Goal: Task Accomplishment & Management: Use online tool/utility

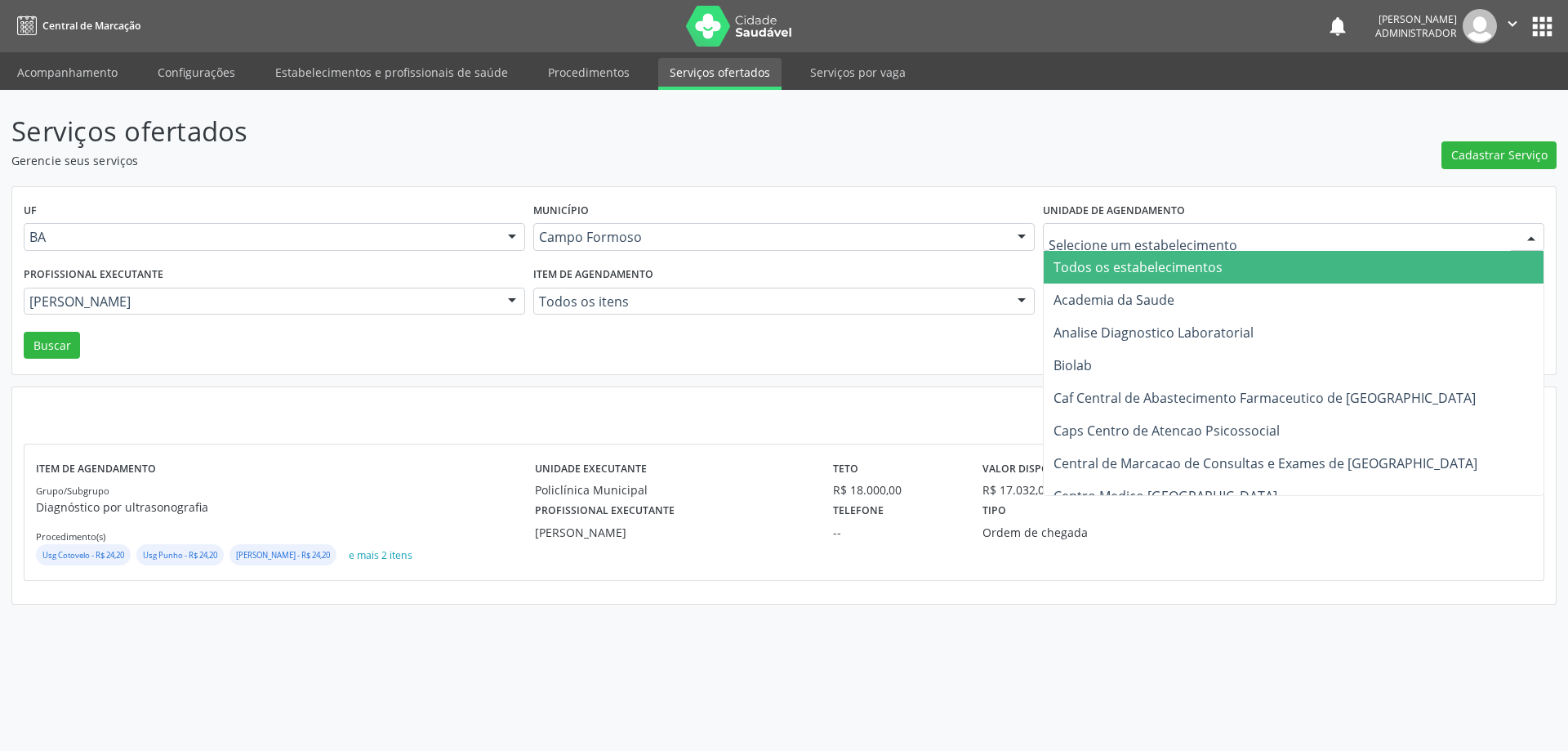
click at [1141, 249] on div at bounding box center [1293, 237] width 501 height 28
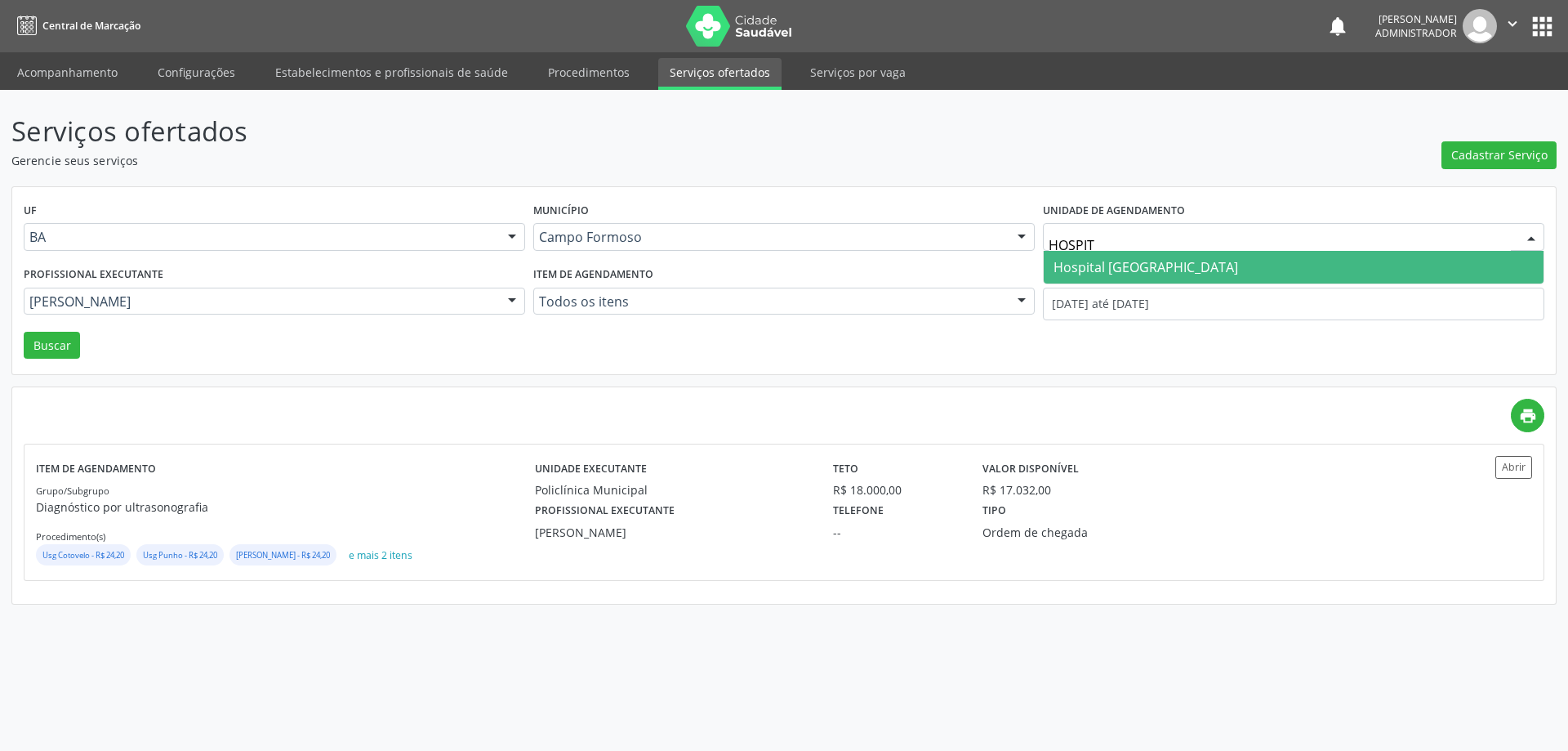
type input "HOSPITA"
click at [1132, 266] on span "Hospital [GEOGRAPHIC_DATA]" at bounding box center [1146, 266] width 184 height 18
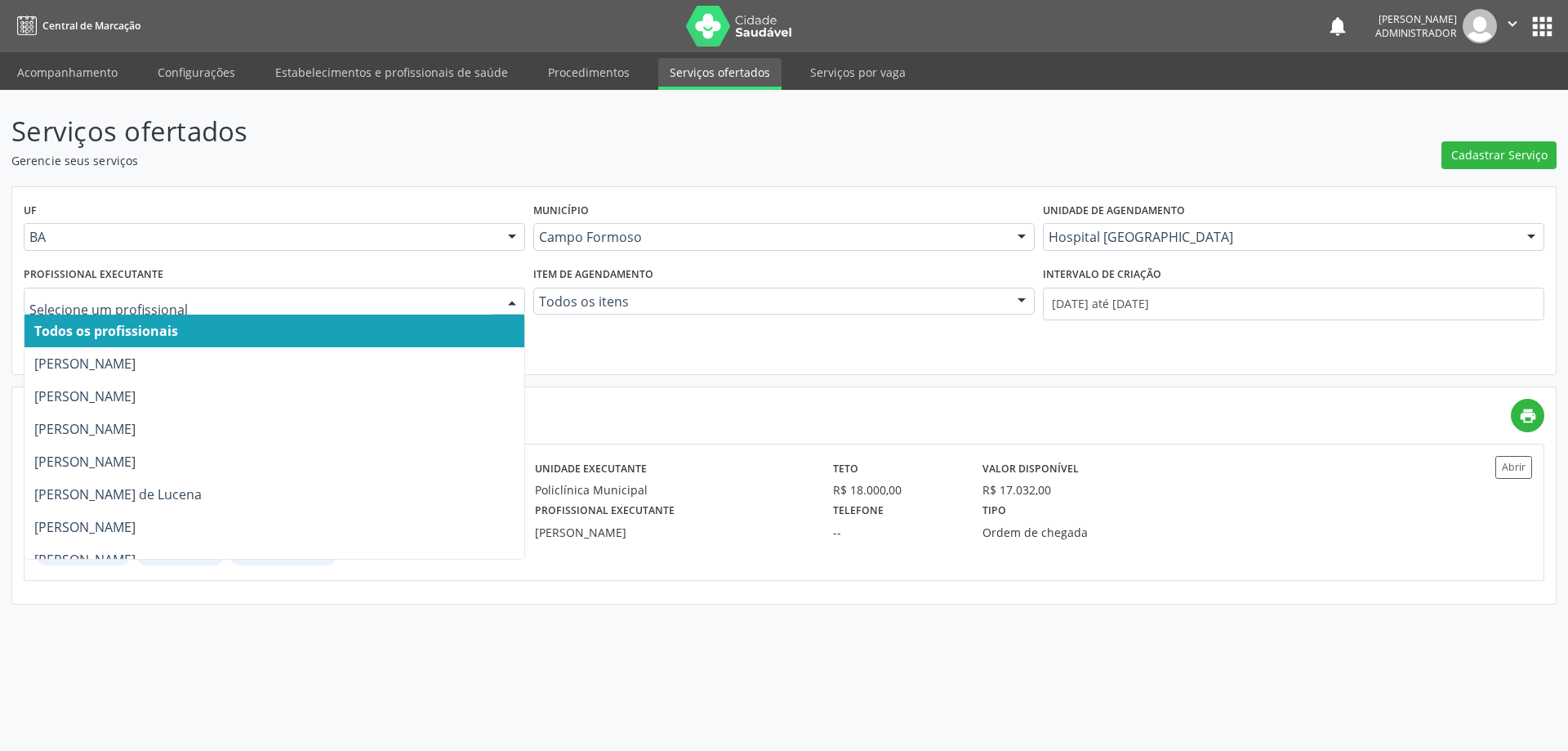
click at [511, 299] on div at bounding box center [512, 302] width 24 height 28
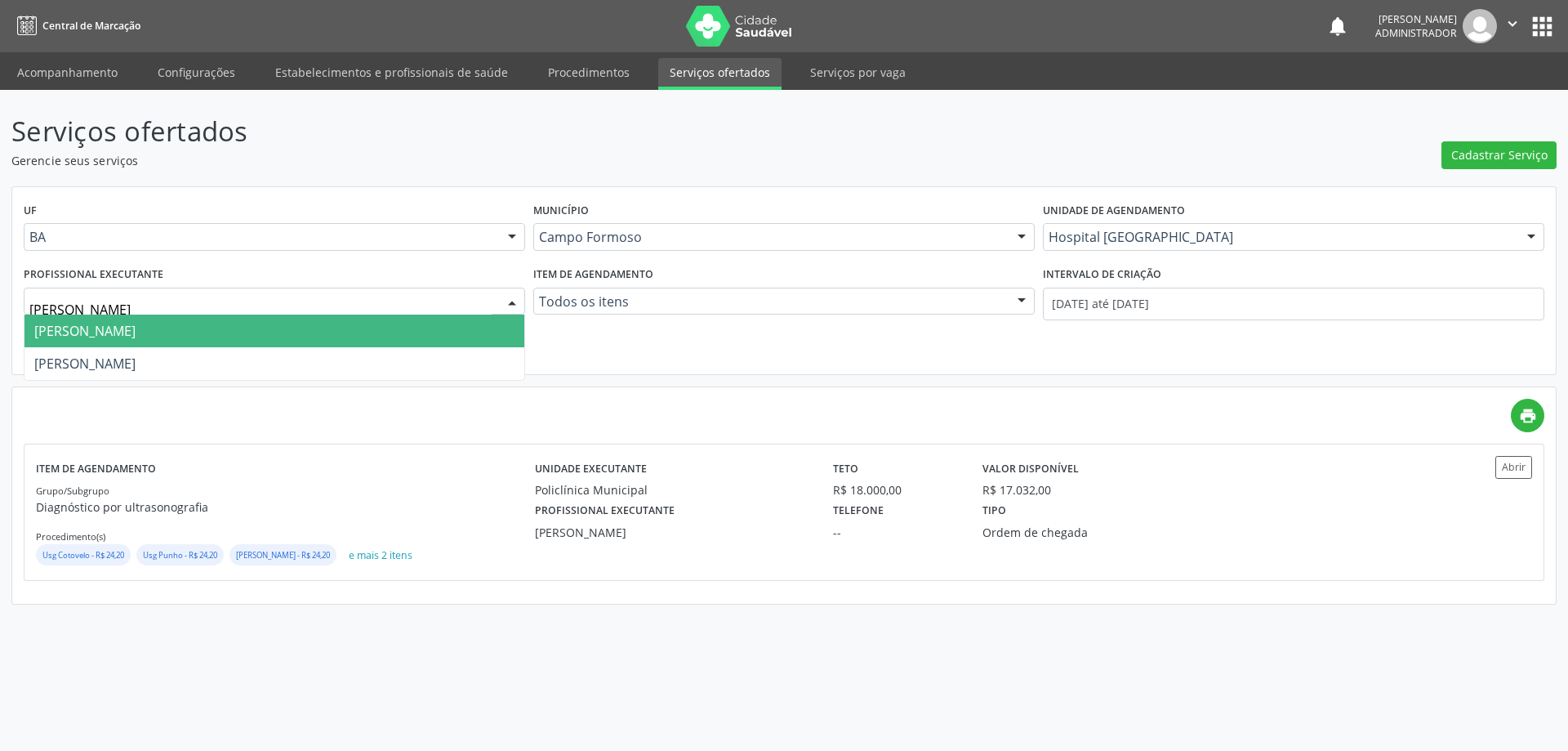
type input "[PERSON_NAME]"
click at [456, 326] on span "[PERSON_NAME]" at bounding box center [273, 330] width 499 height 33
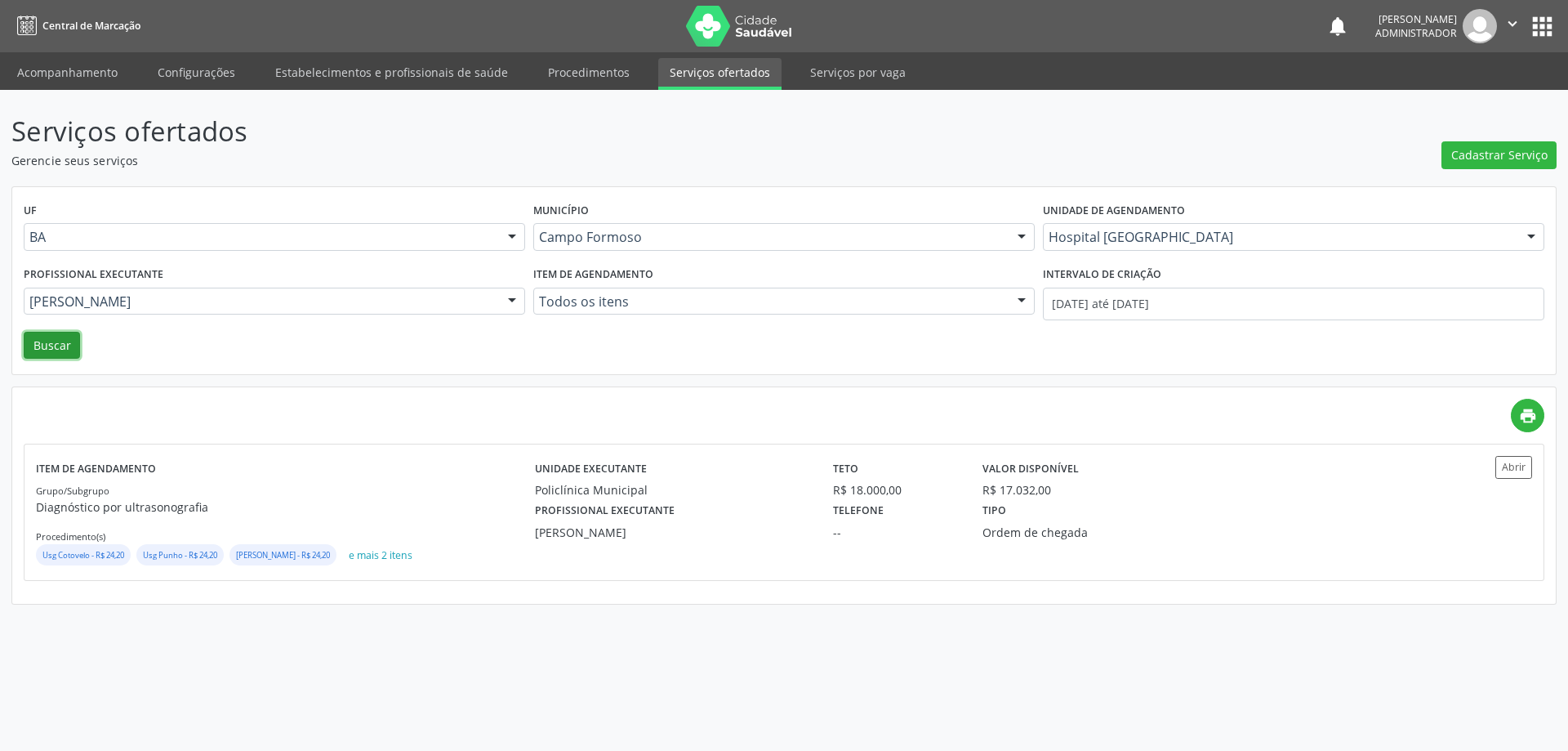
click at [51, 343] on button "Buscar" at bounding box center [51, 346] width 57 height 28
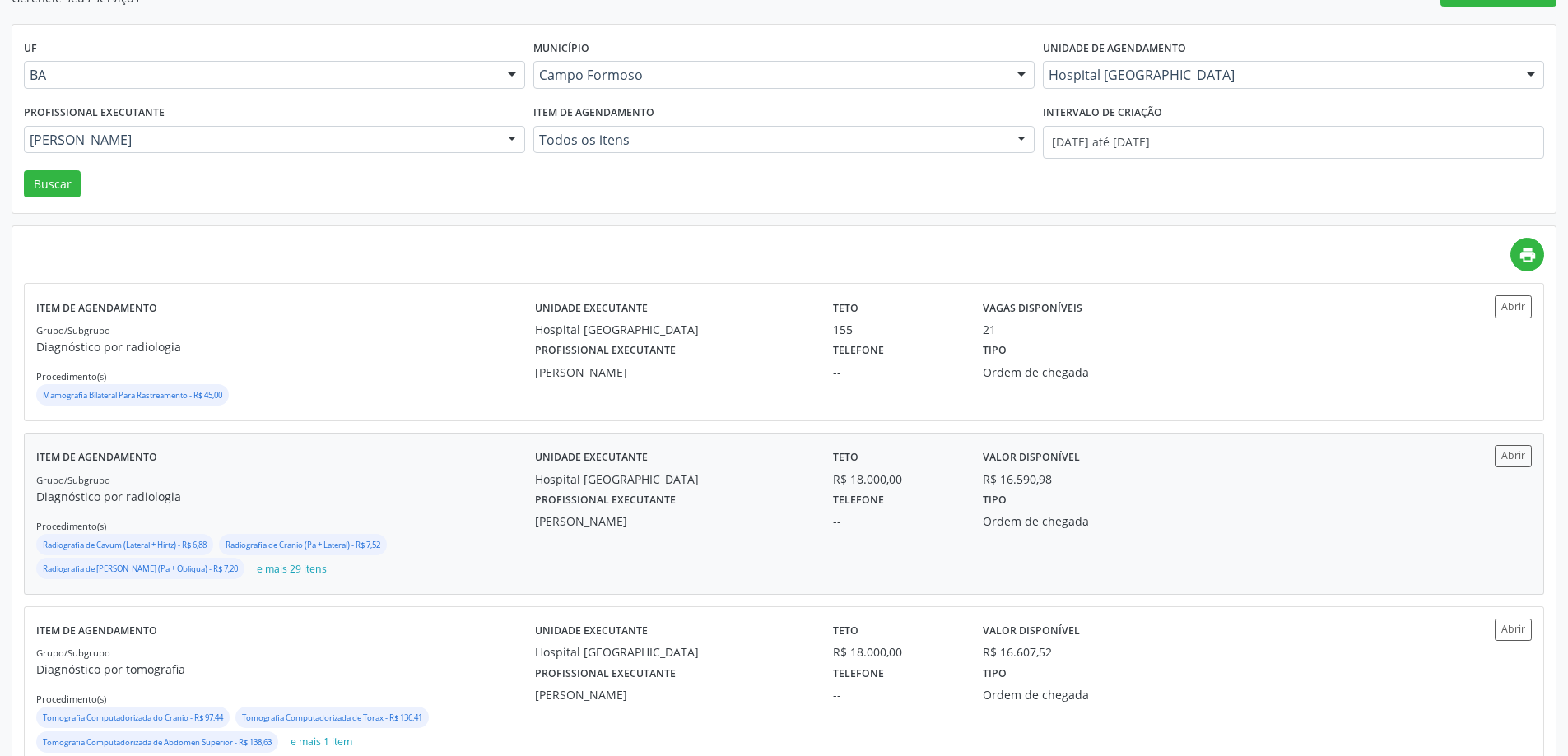
scroll to position [246, 0]
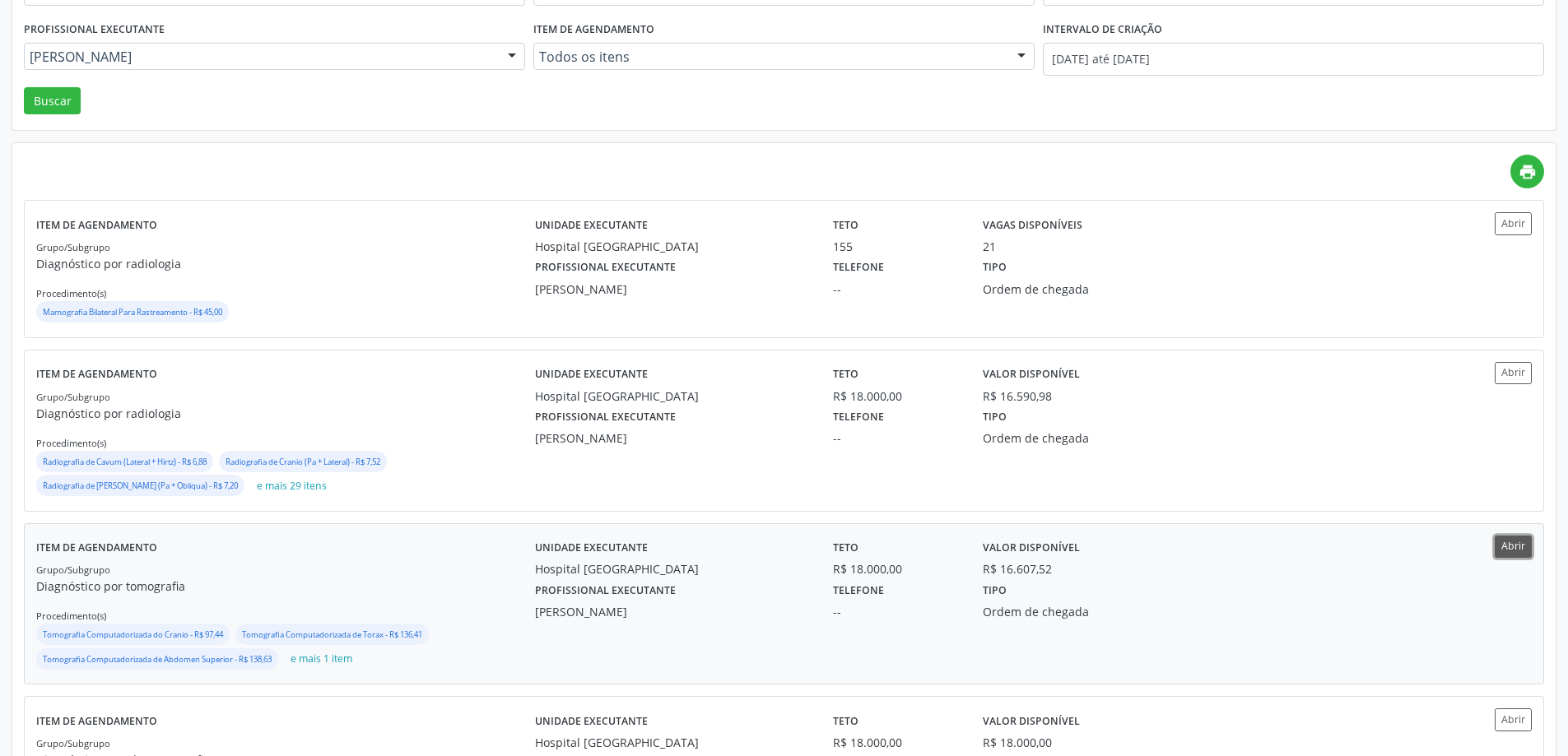
click at [1516, 544] on button "Abrir" at bounding box center [1514, 547] width 37 height 22
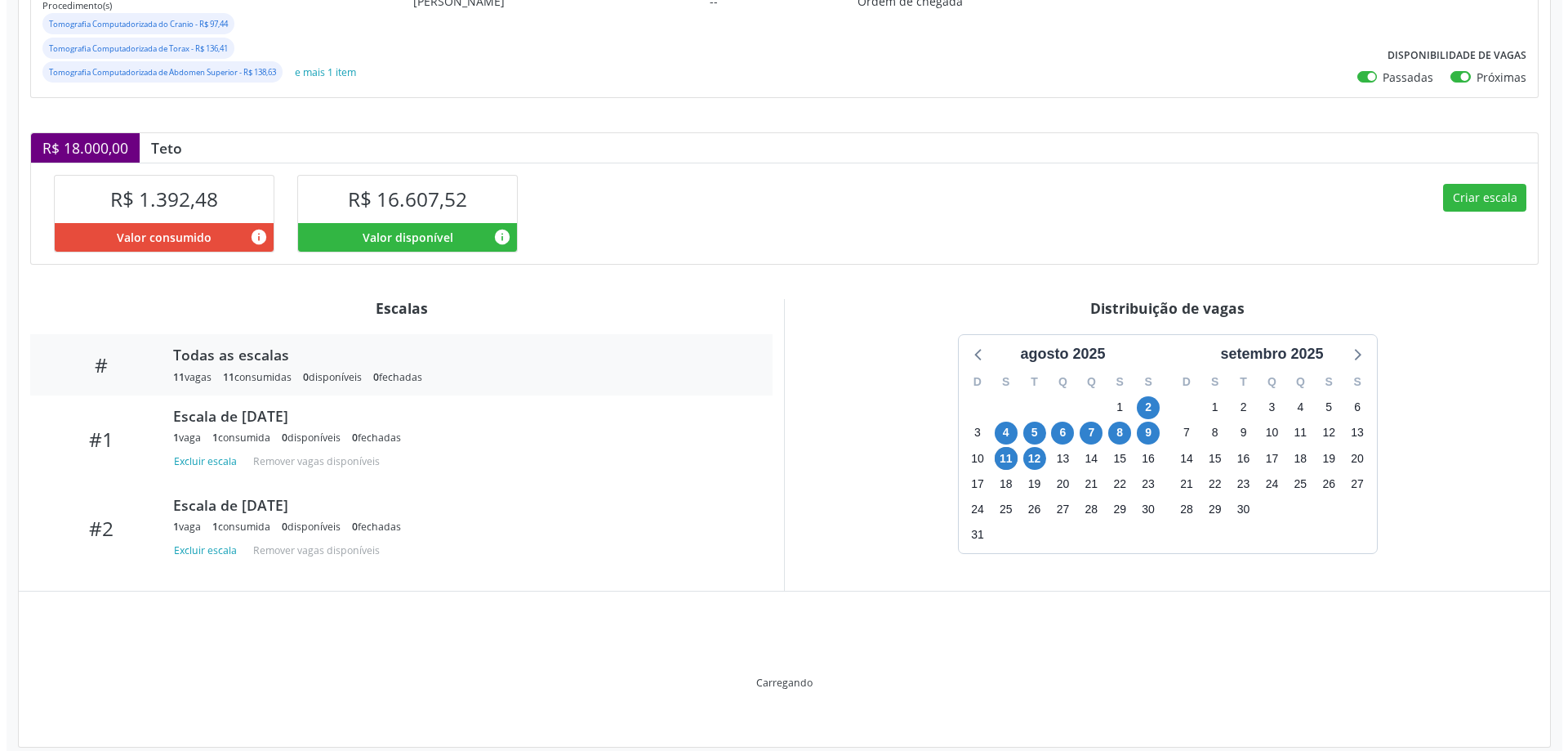
scroll to position [305, 0]
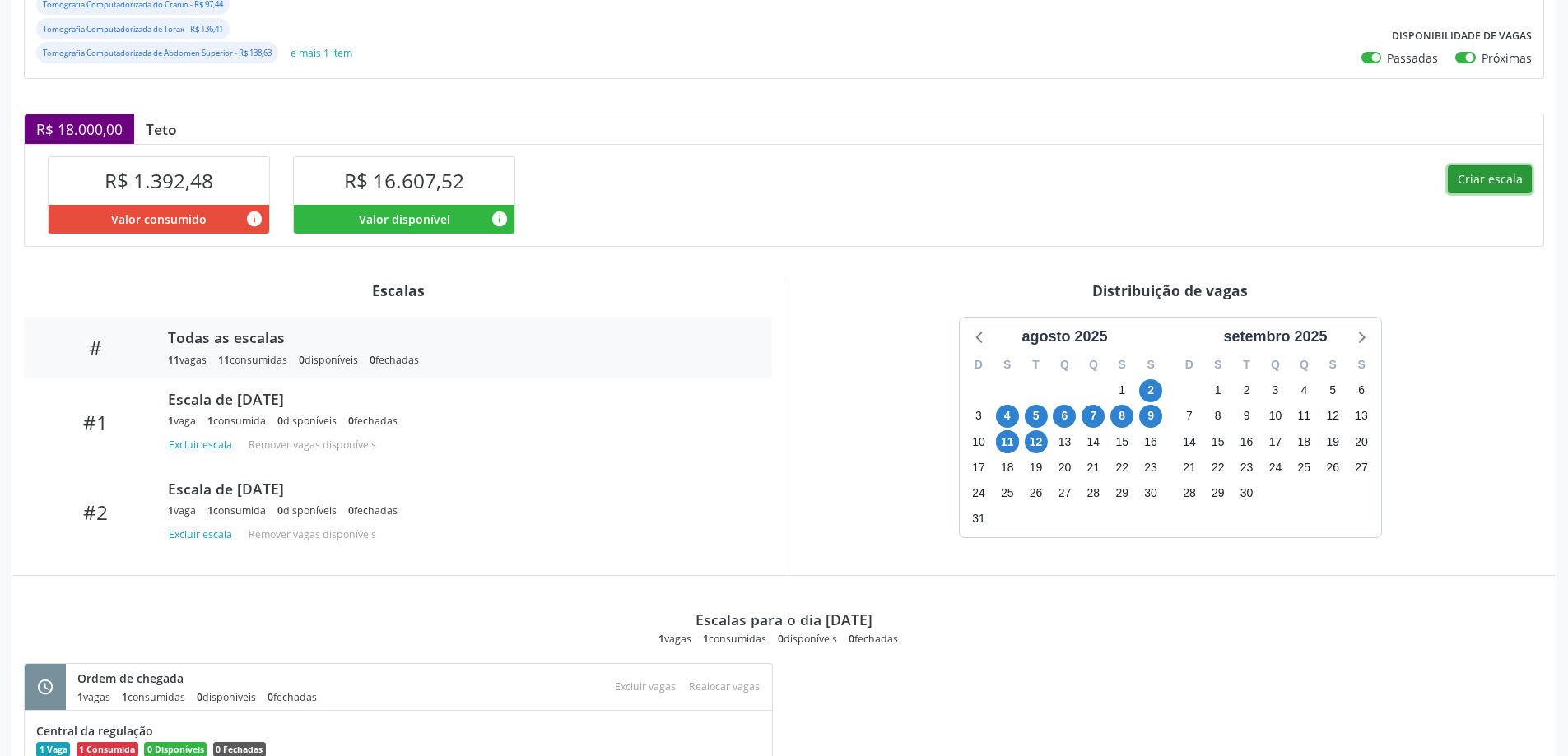
click at [1474, 173] on button "Criar escala" at bounding box center [1490, 179] width 84 height 28
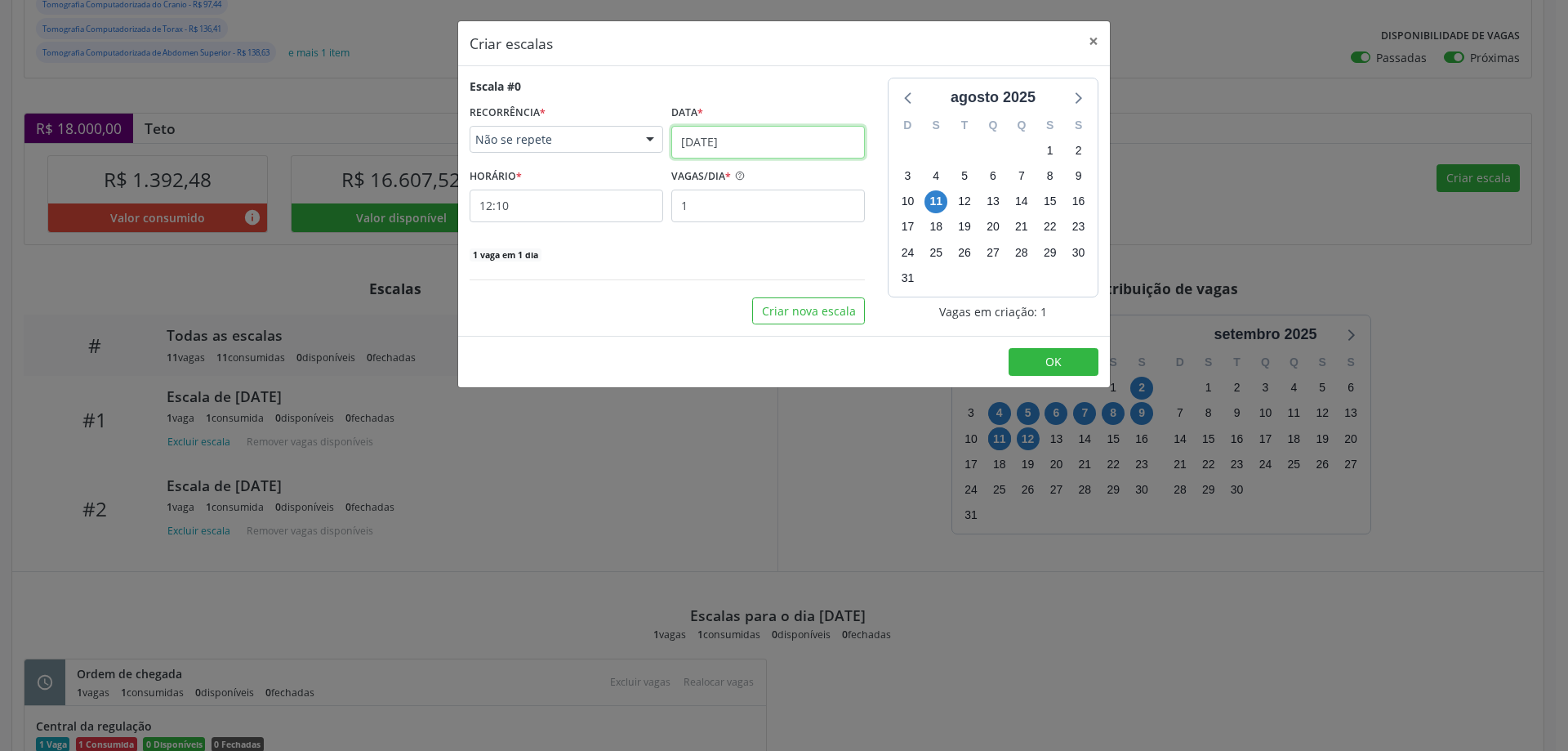
click at [729, 144] on input "[DATE]" at bounding box center [768, 141] width 193 height 33
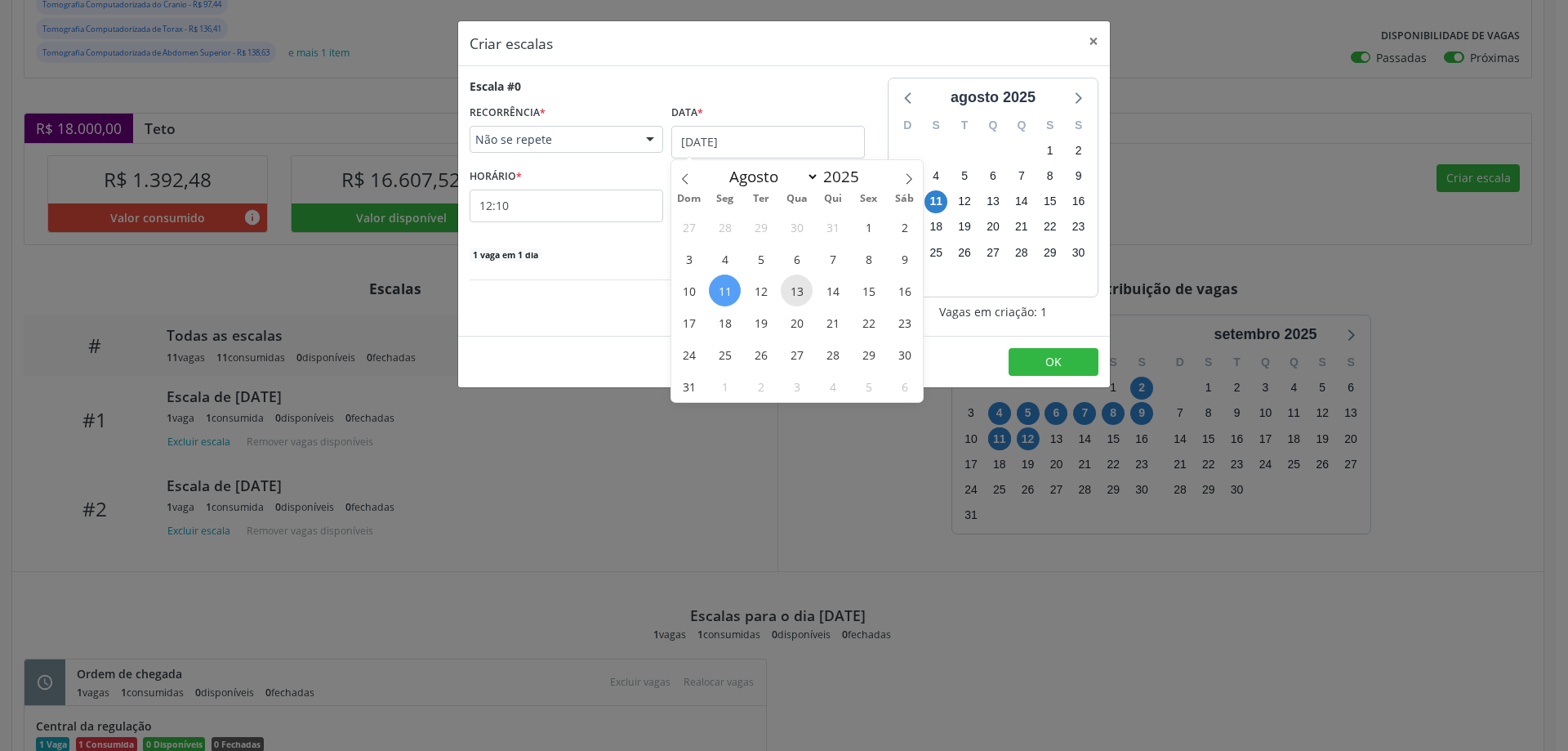
click at [803, 294] on span "13" at bounding box center [796, 290] width 32 height 32
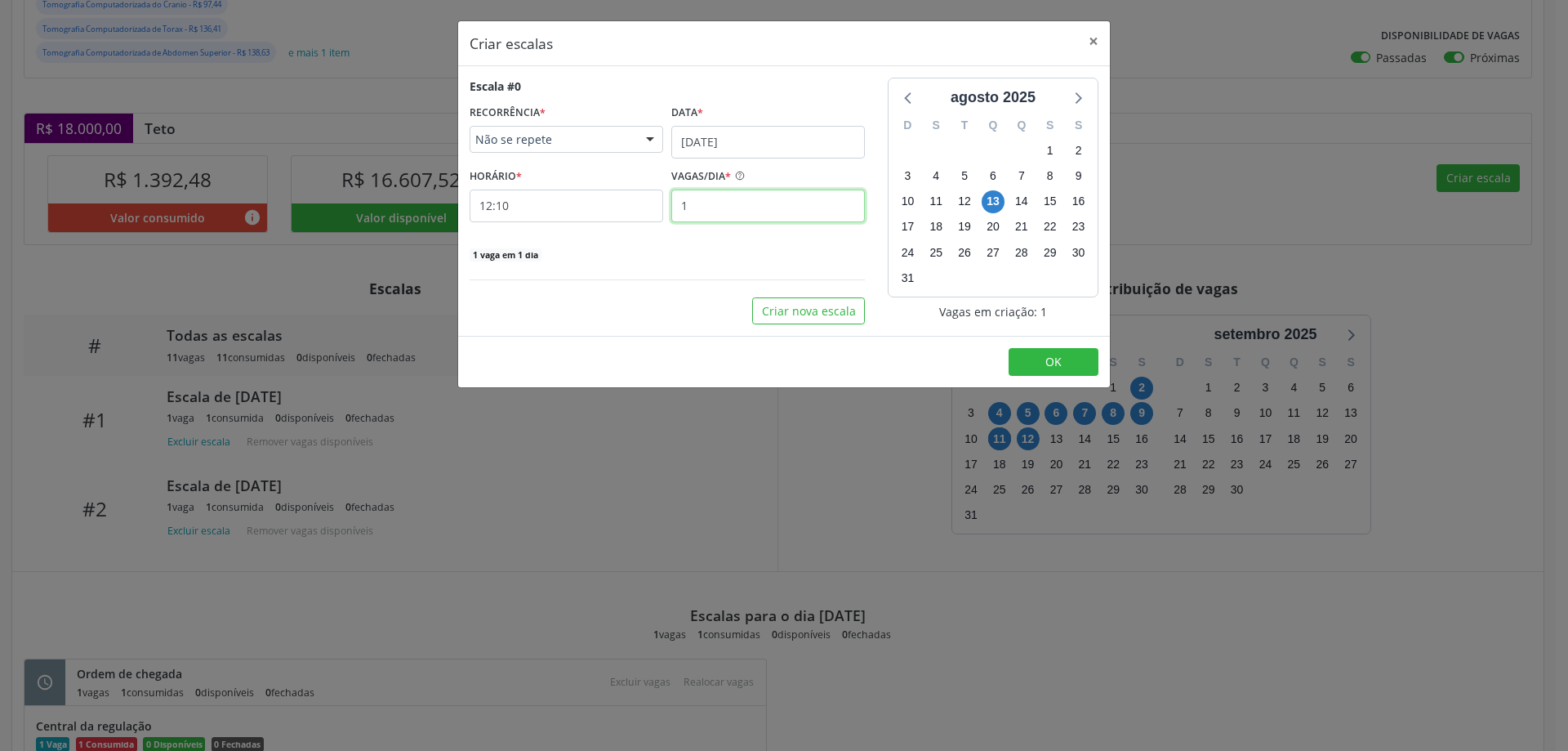
drag, startPoint x: 710, startPoint y: 209, endPoint x: 714, endPoint y: 184, distance: 25.3
click at [711, 190] on input "1" at bounding box center [768, 206] width 193 height 33
type input "2"
click at [644, 206] on input "12:10" at bounding box center [566, 206] width 193 height 33
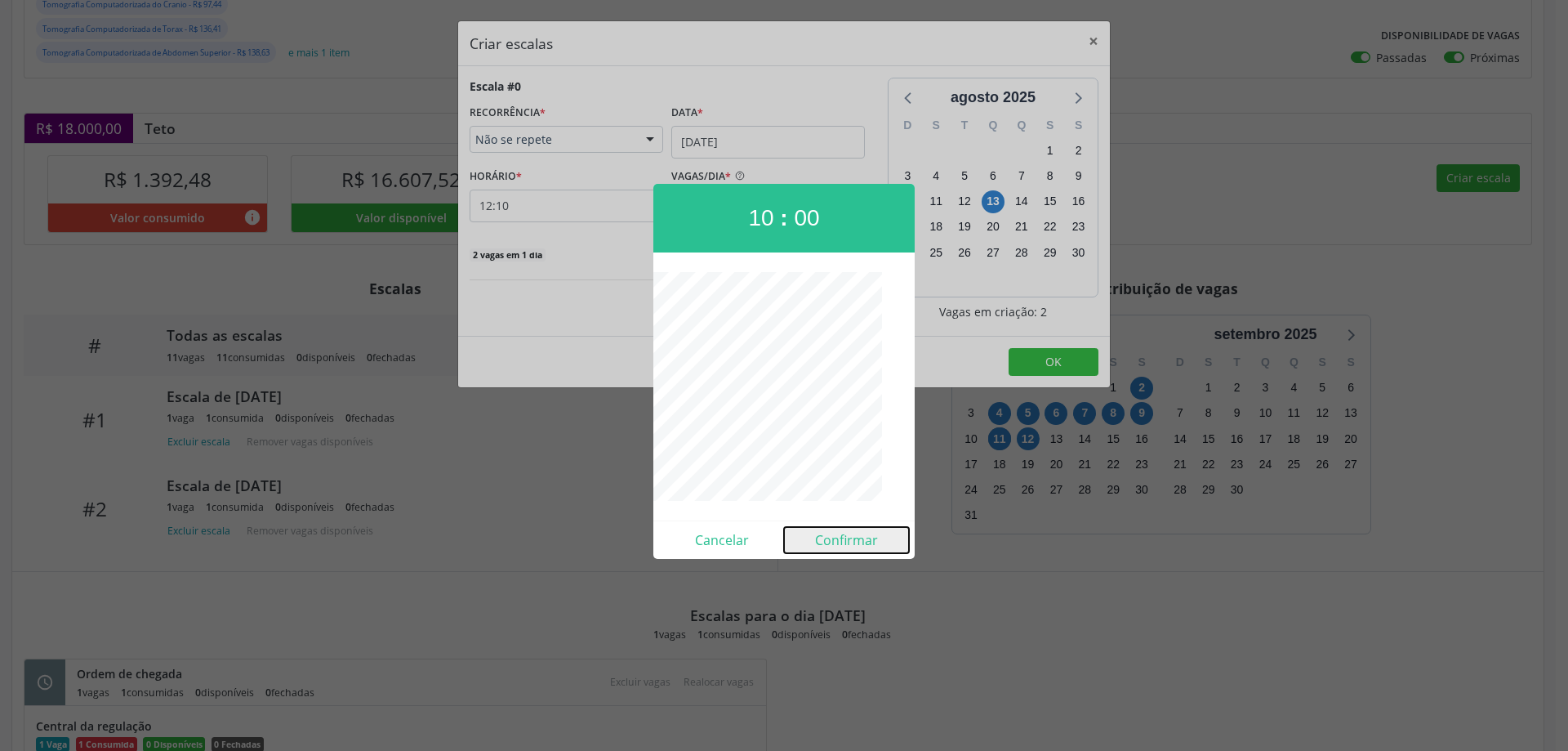
click at [841, 537] on button "Confirmar" at bounding box center [846, 540] width 125 height 26
type input "10:00"
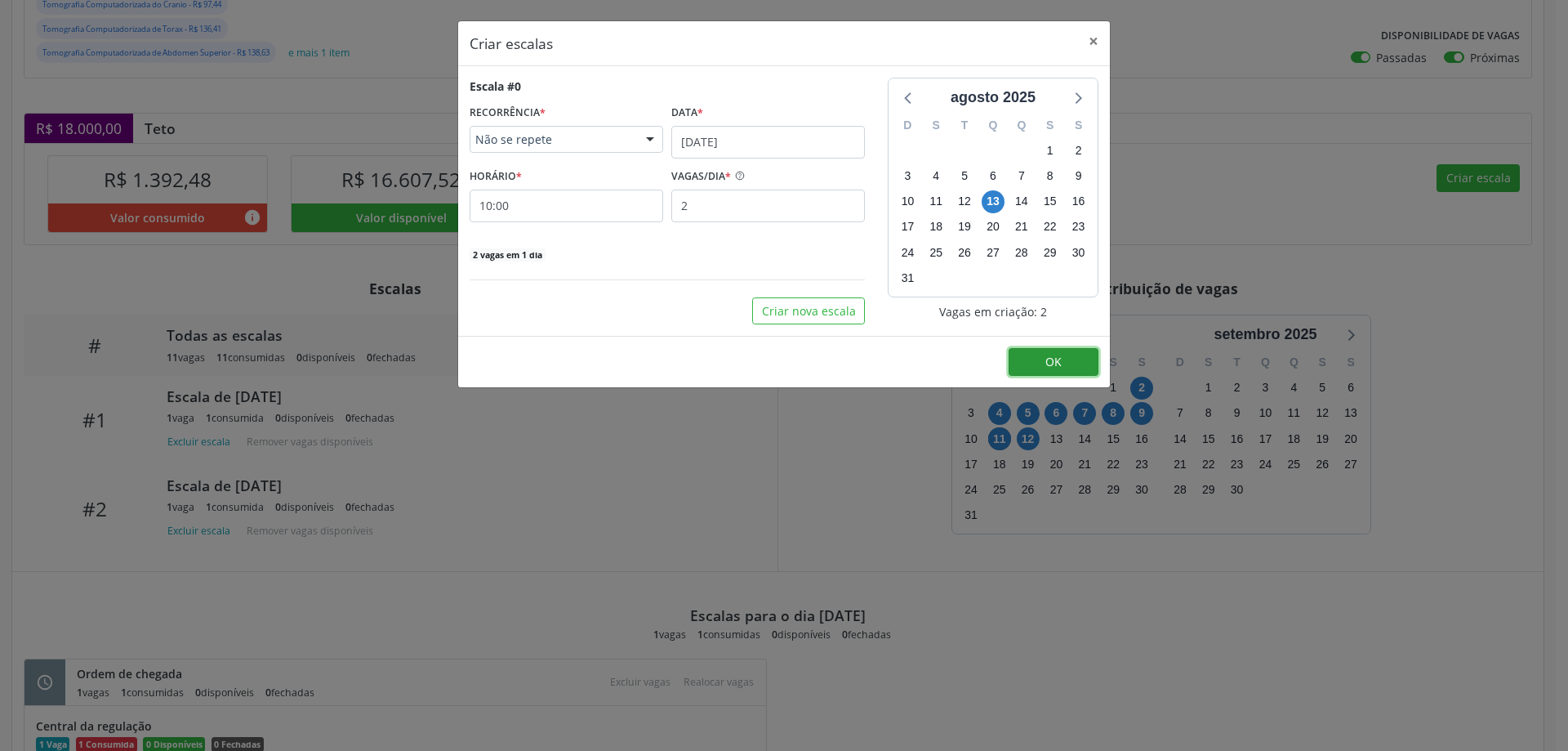
click at [1059, 361] on span "OK" at bounding box center [1054, 361] width 17 height 16
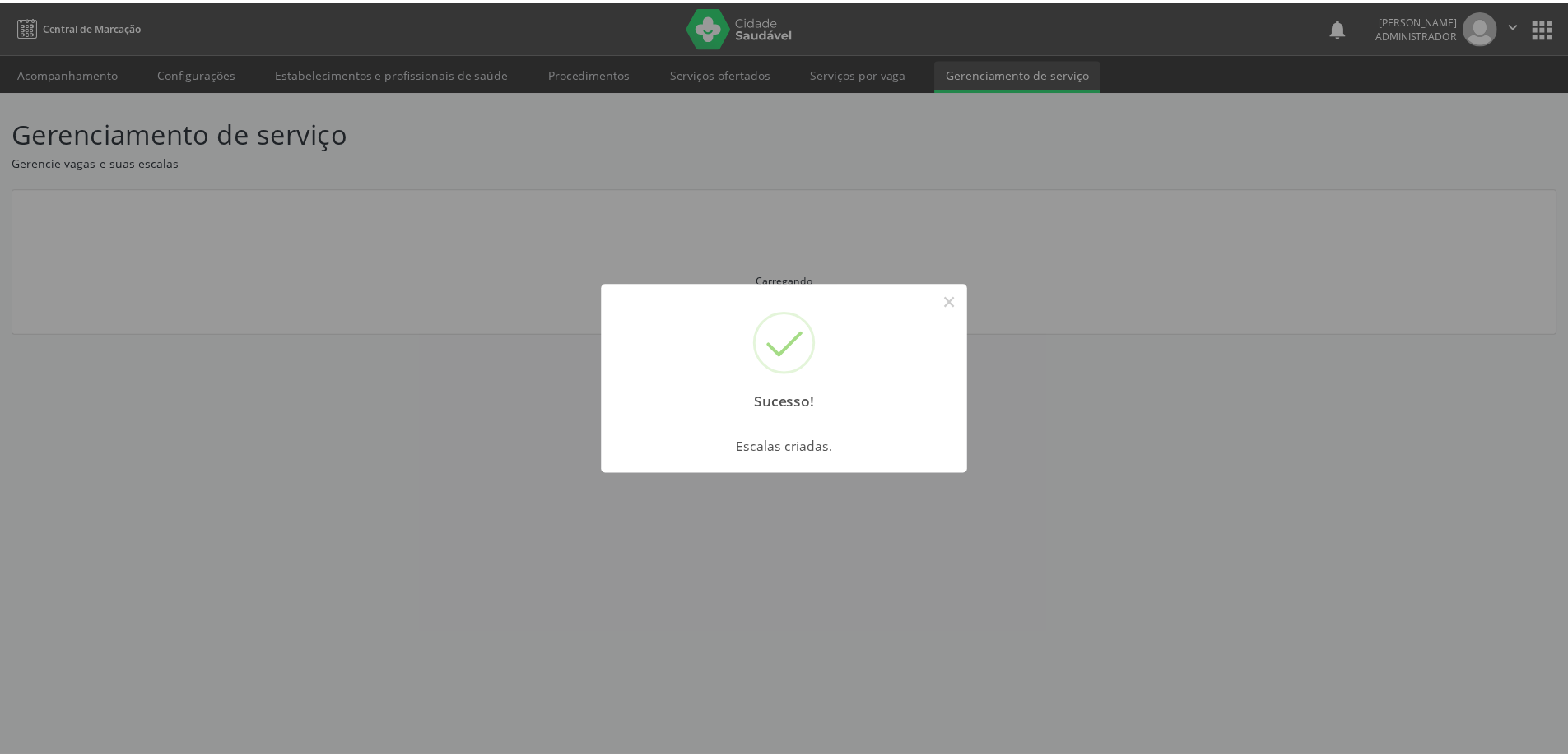
scroll to position [0, 0]
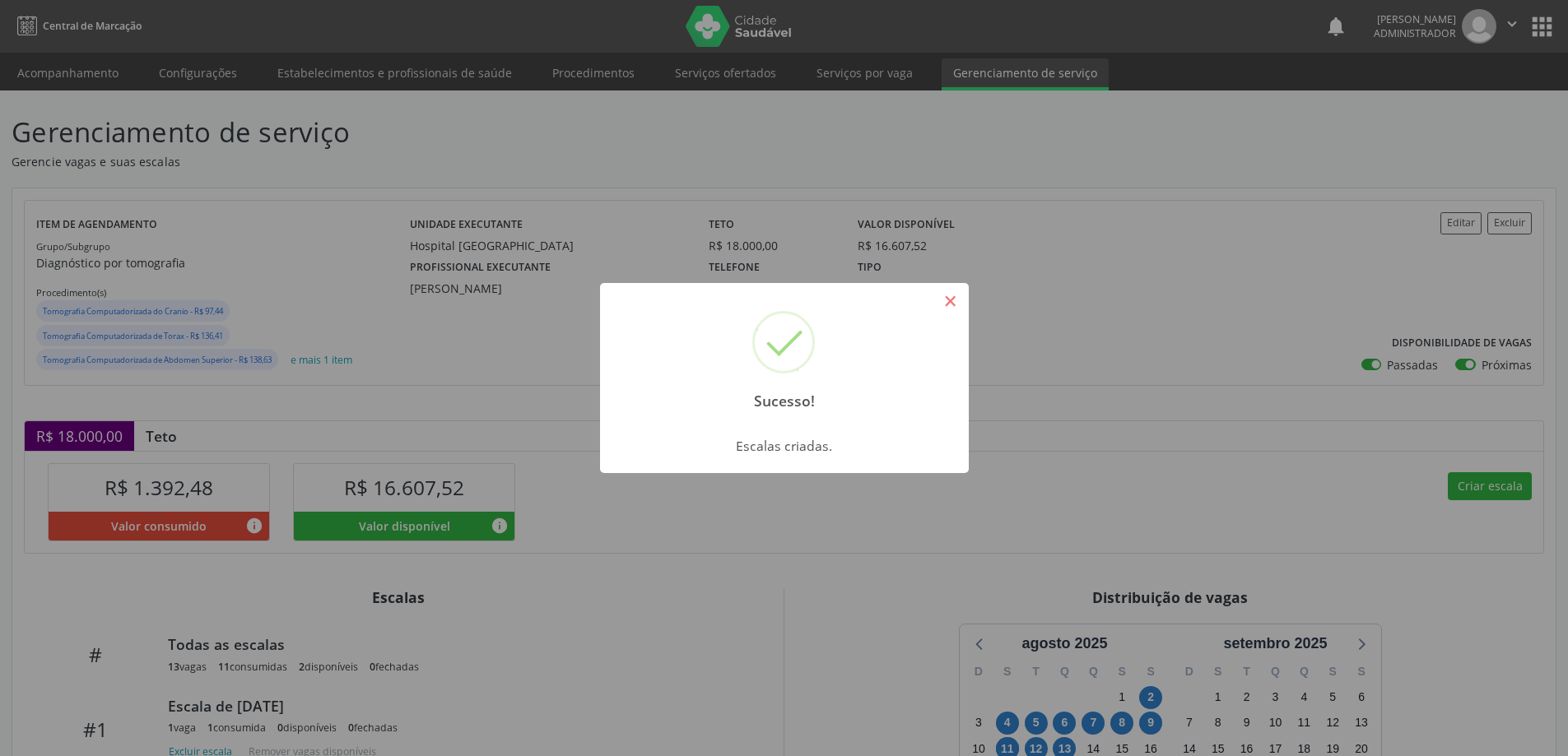
click at [952, 306] on button "×" at bounding box center [950, 301] width 28 height 28
